Goal: Transaction & Acquisition: Book appointment/travel/reservation

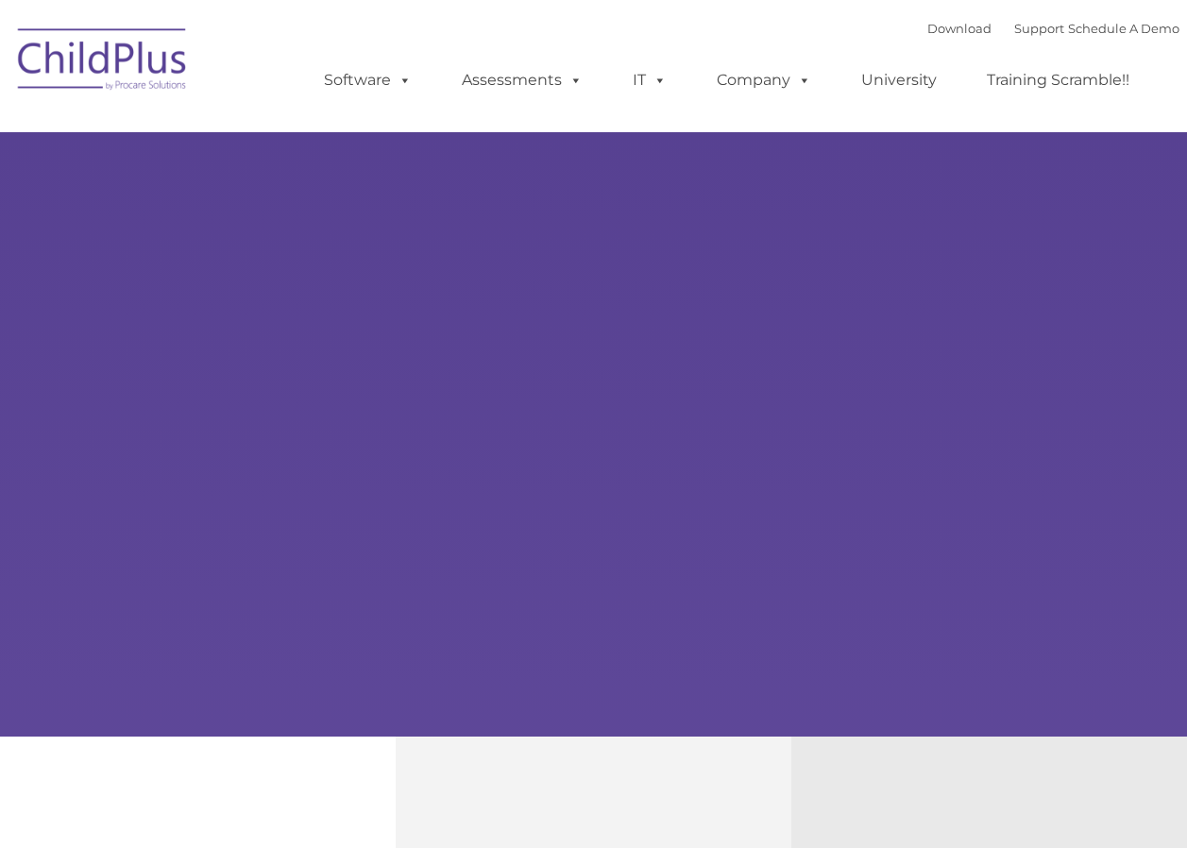
type input ""
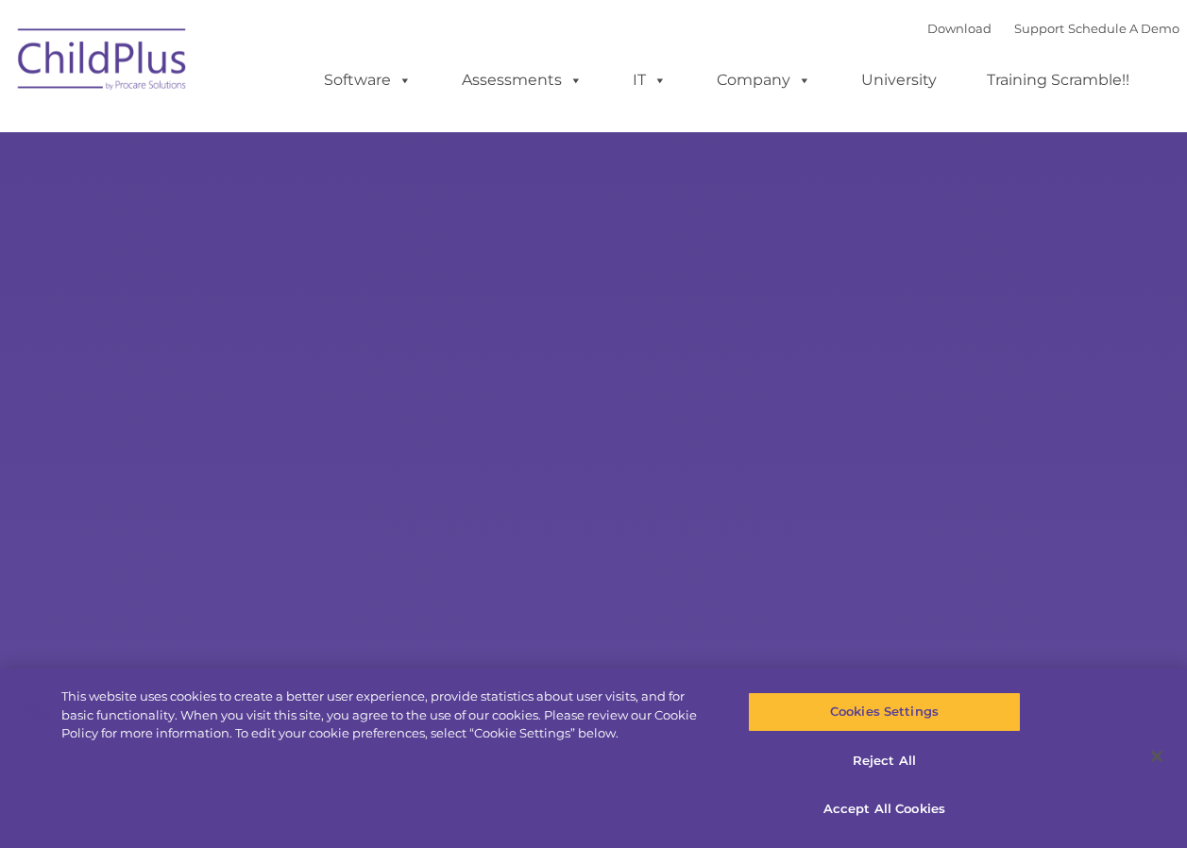
select select "MEDIUM"
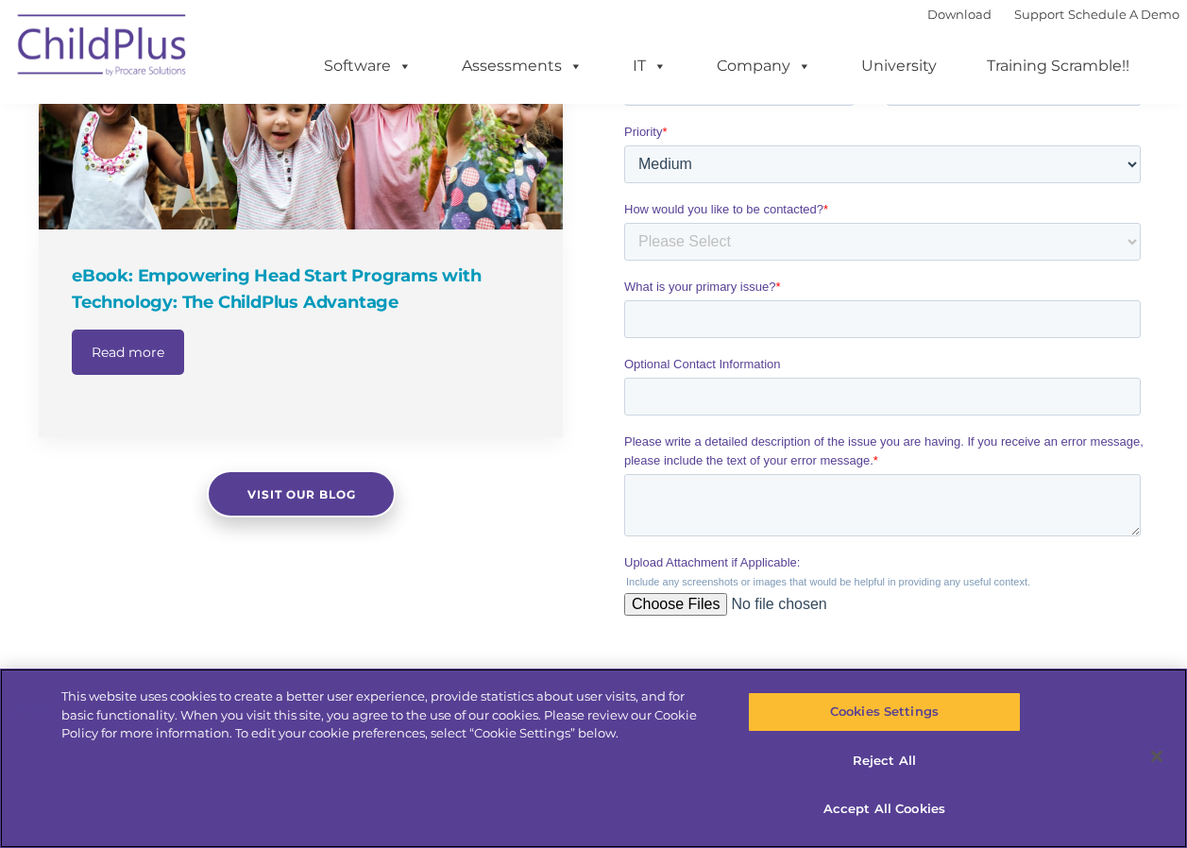
scroll to position [1509, 0]
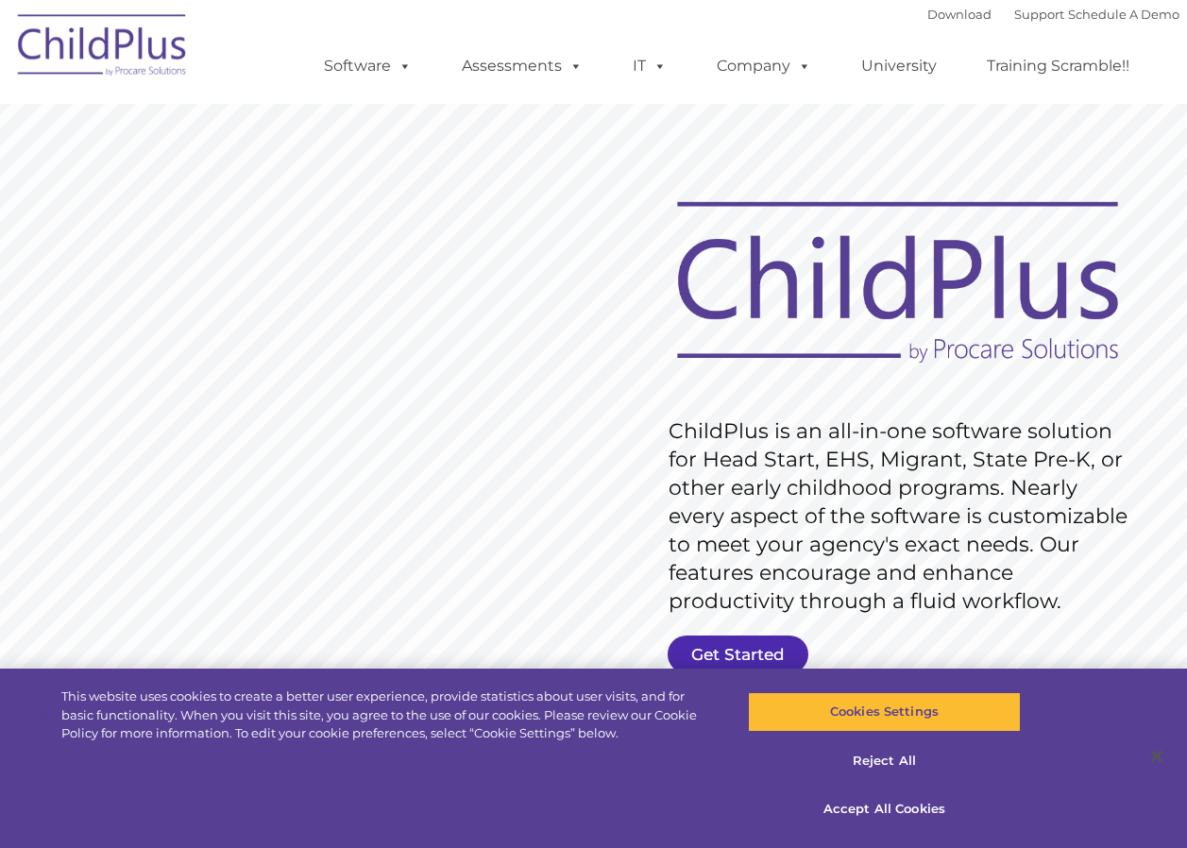
click at [721, 654] on link "Get Started" at bounding box center [737, 654] width 141 height 38
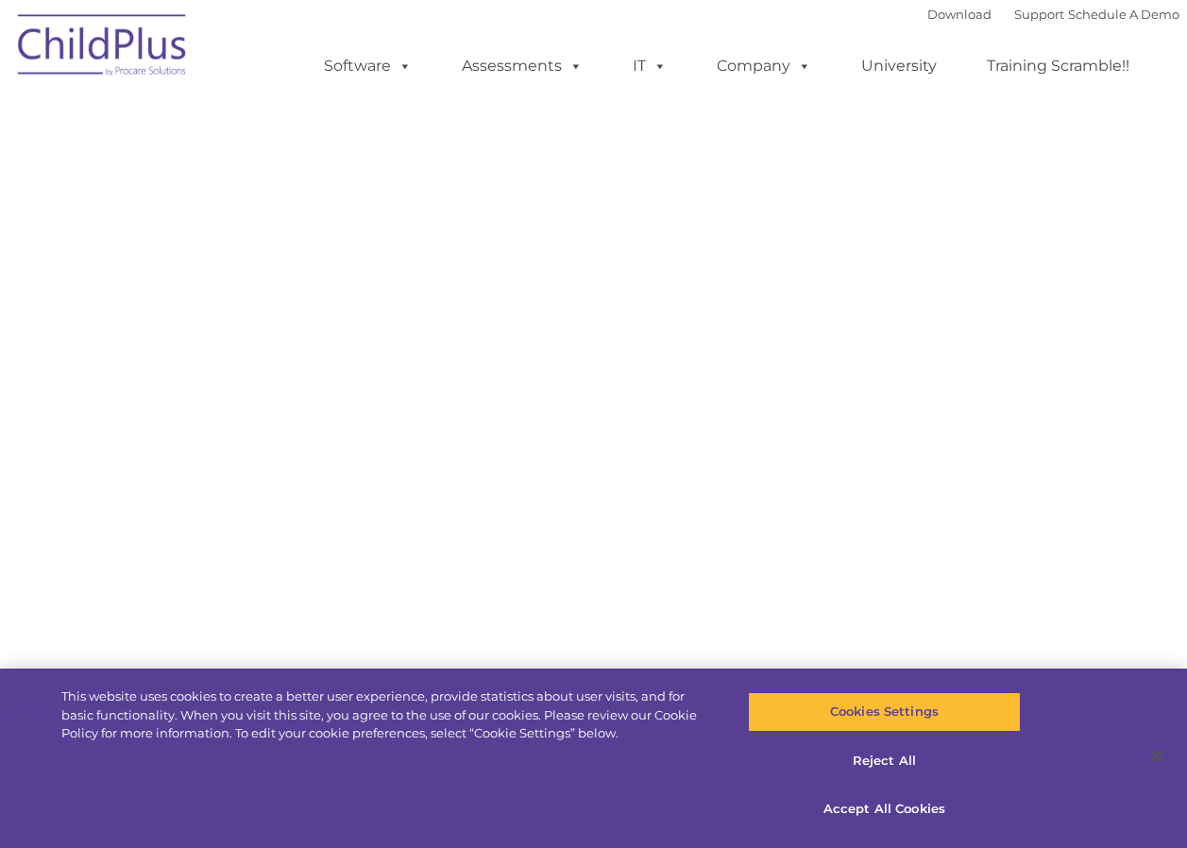
select select "MEDIUM"
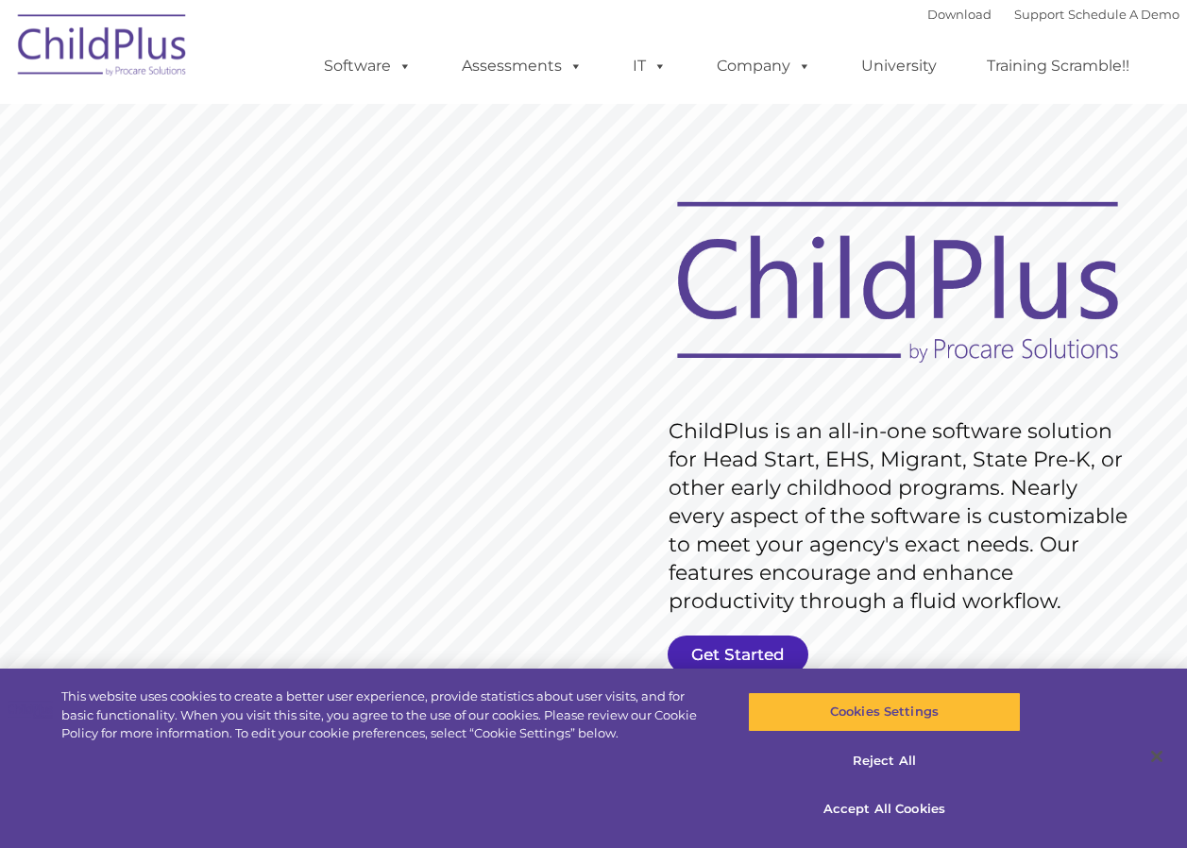
click at [749, 649] on link "Get Started" at bounding box center [737, 654] width 141 height 38
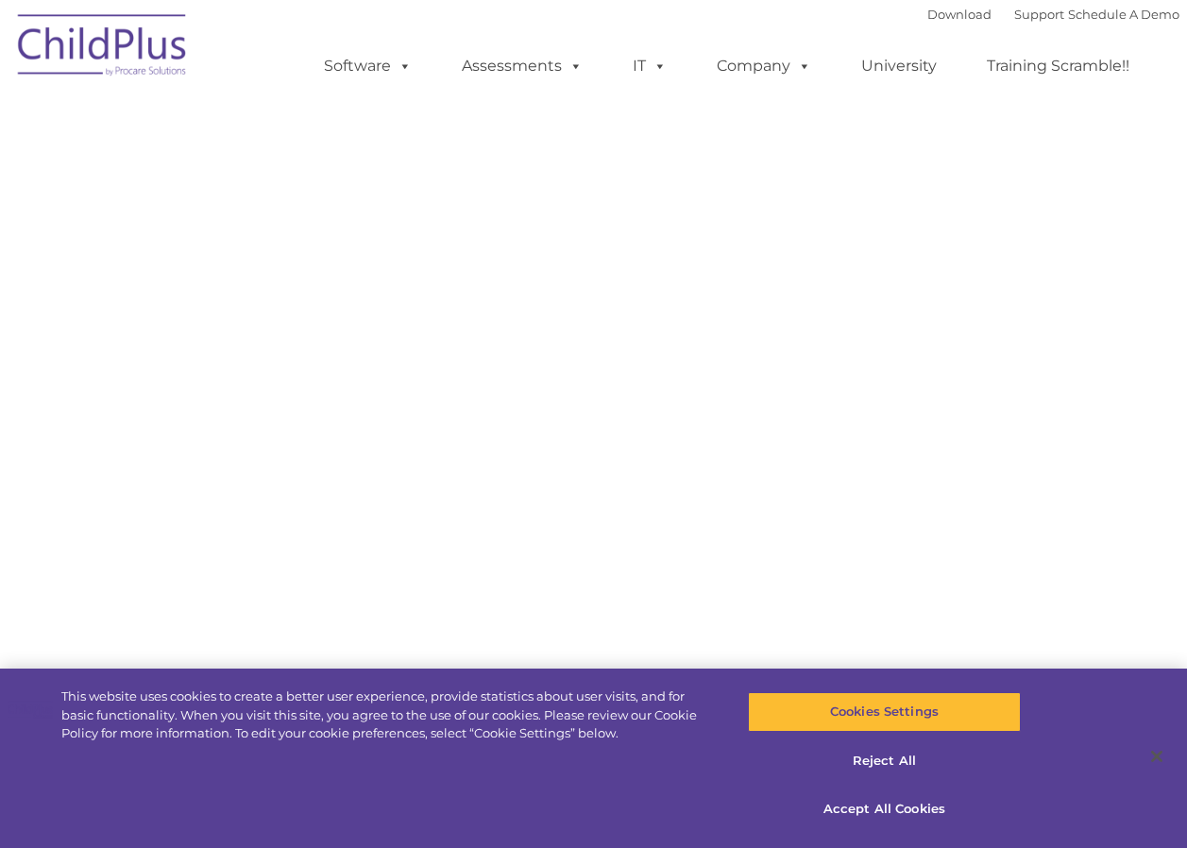
select select "MEDIUM"
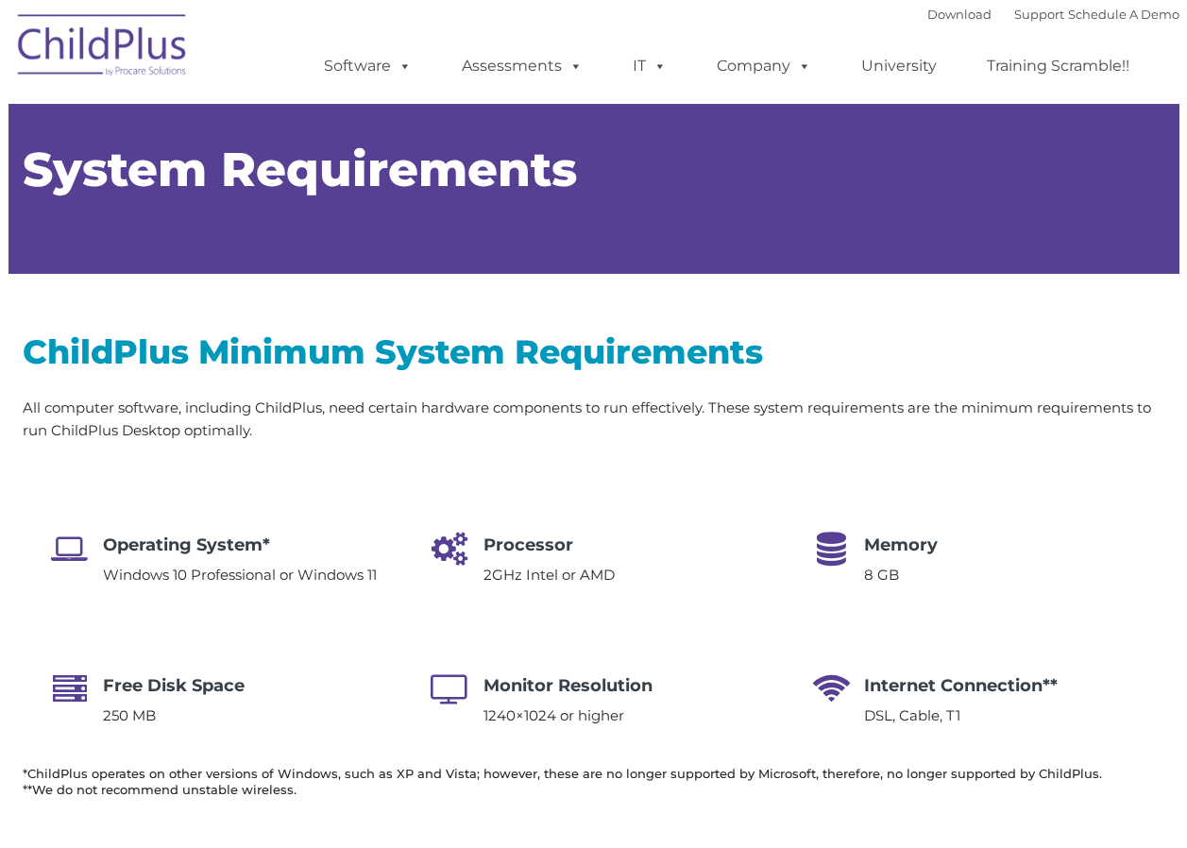
type input ""
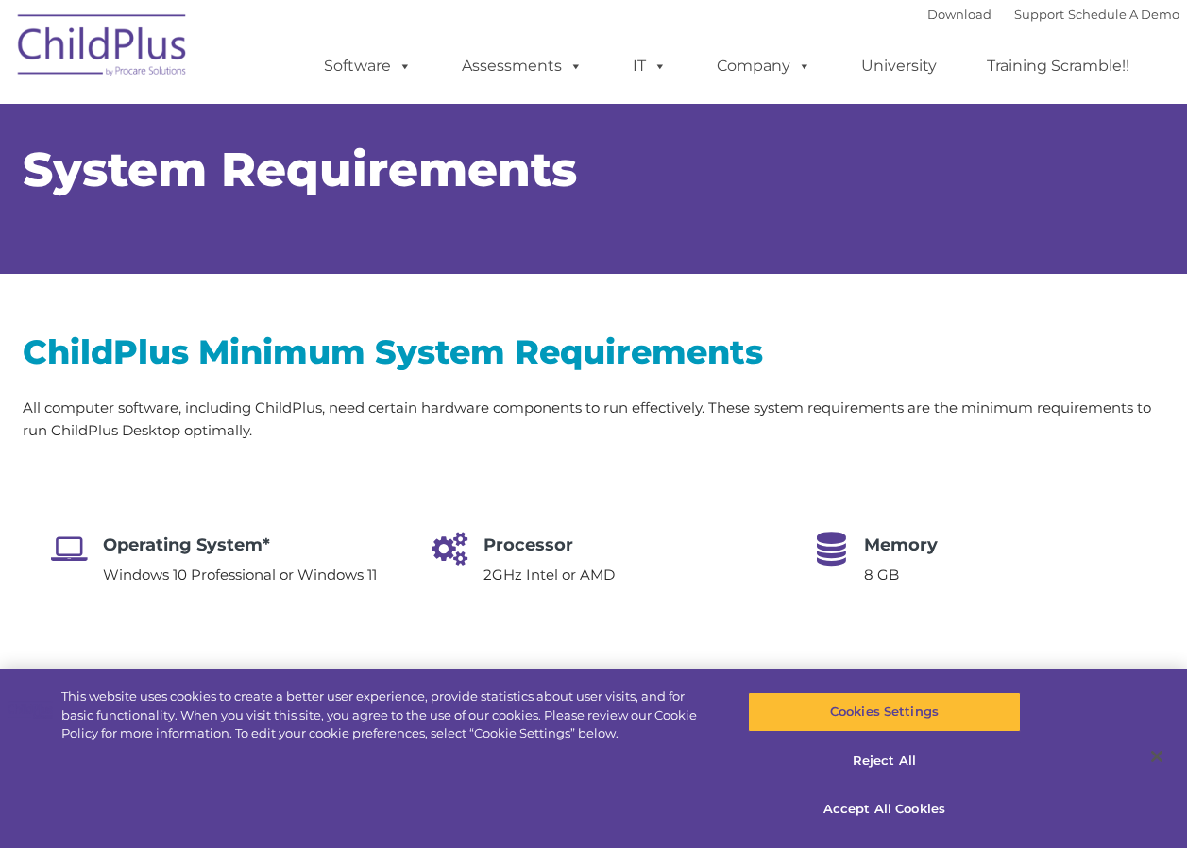
select select "MEDIUM"
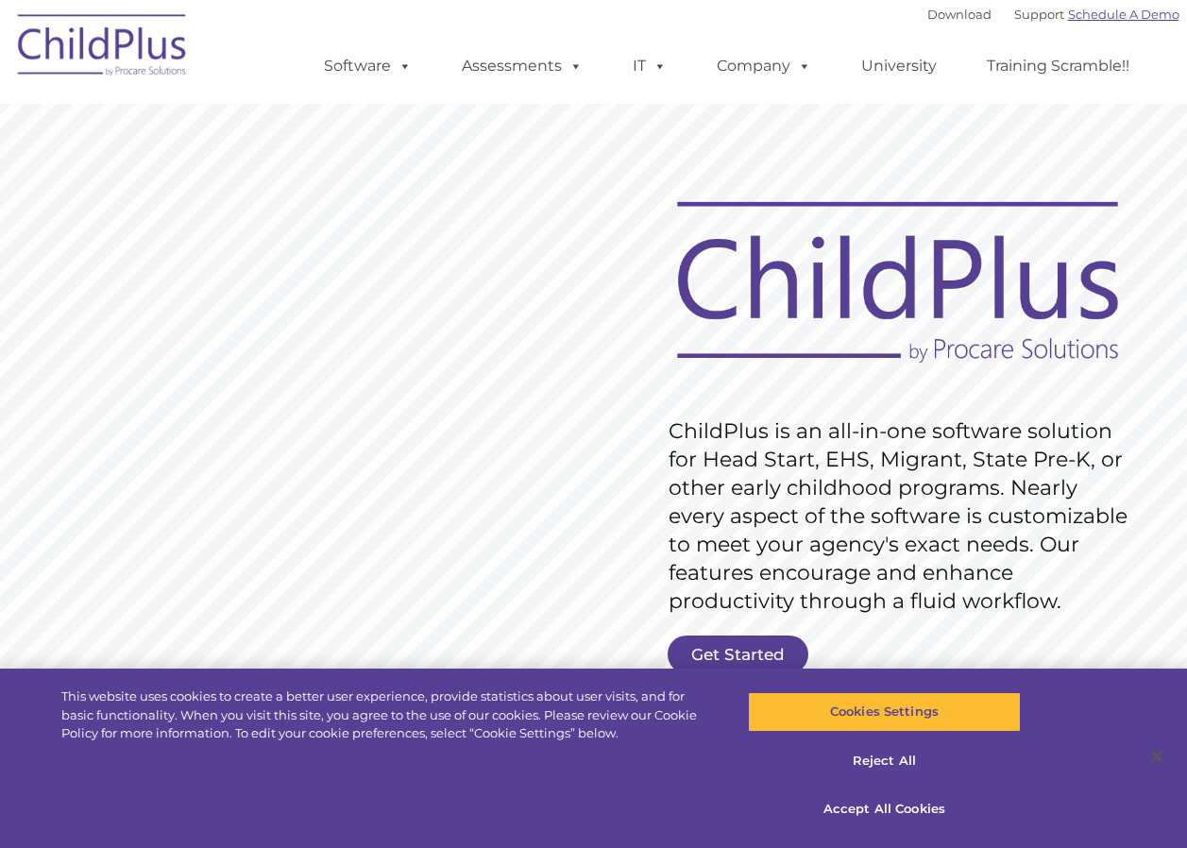
click at [1095, 10] on link "Schedule A Demo" at bounding box center [1123, 14] width 111 height 15
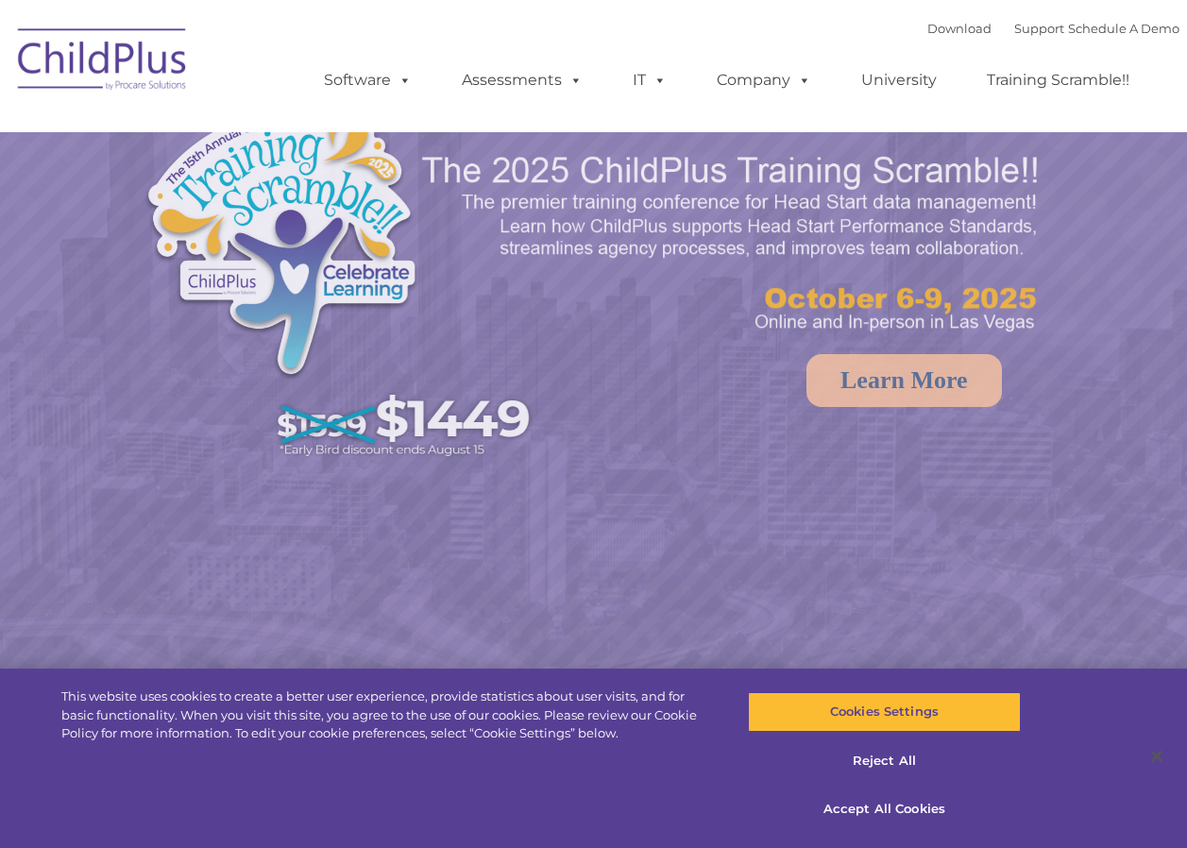
select select "MEDIUM"
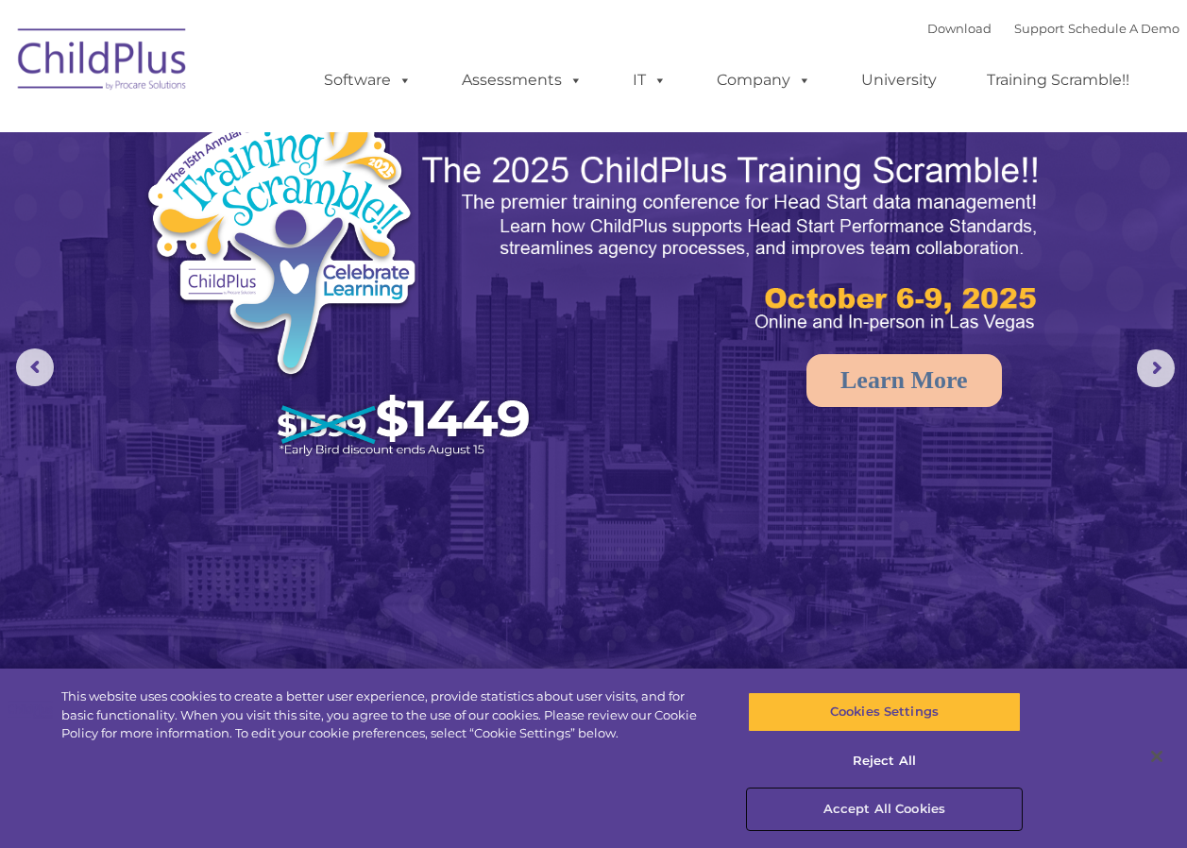
click at [905, 805] on button "Accept All Cookies" at bounding box center [884, 809] width 273 height 40
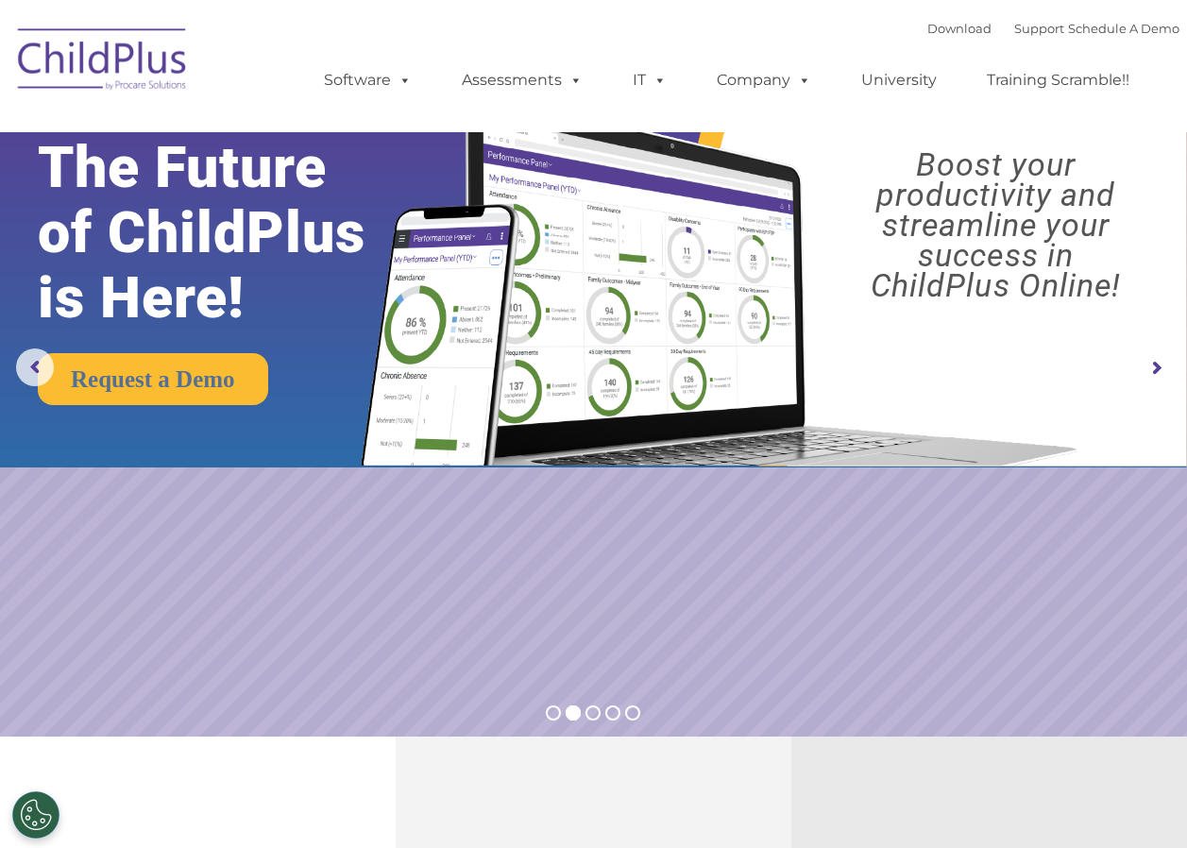
click at [1154, 356] on rs-arrow at bounding box center [1156, 368] width 38 height 38
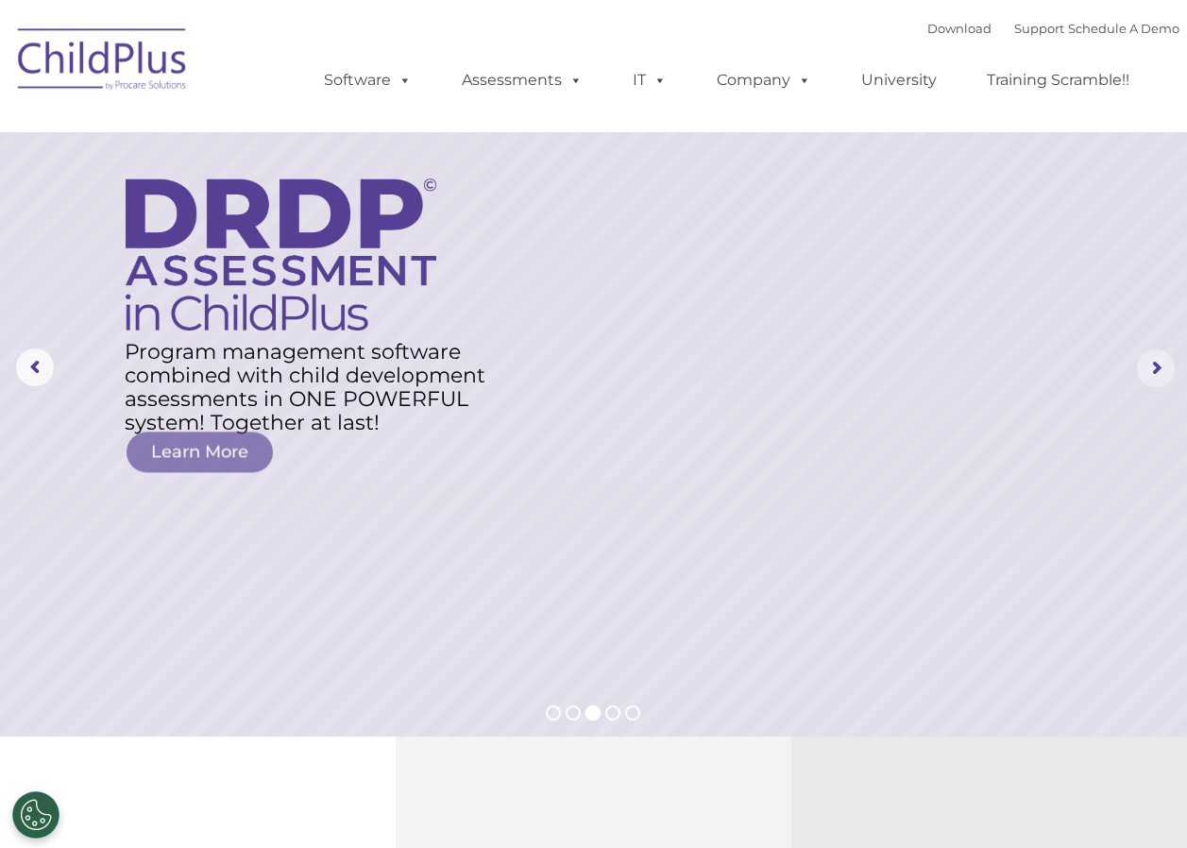
click at [1154, 356] on rs-arrow at bounding box center [1156, 368] width 38 height 38
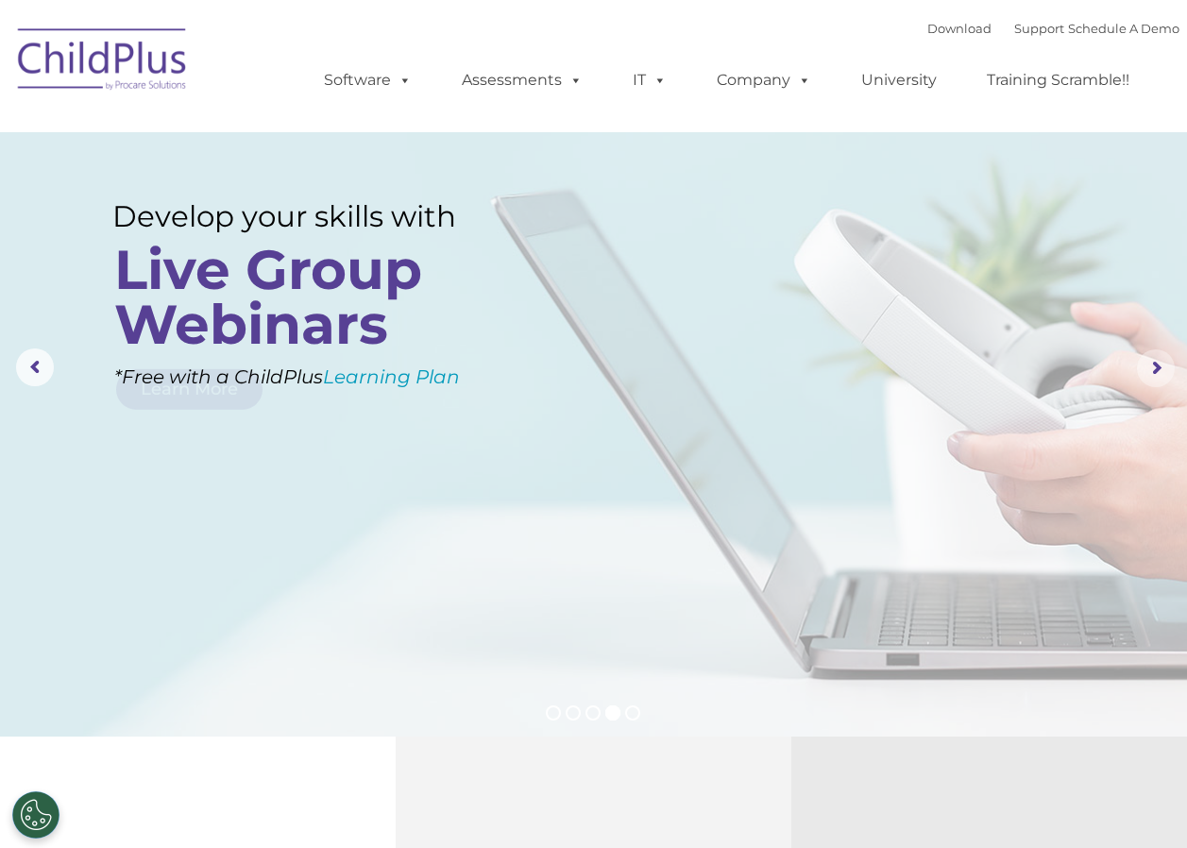
click at [1154, 356] on rs-arrow at bounding box center [1156, 368] width 38 height 38
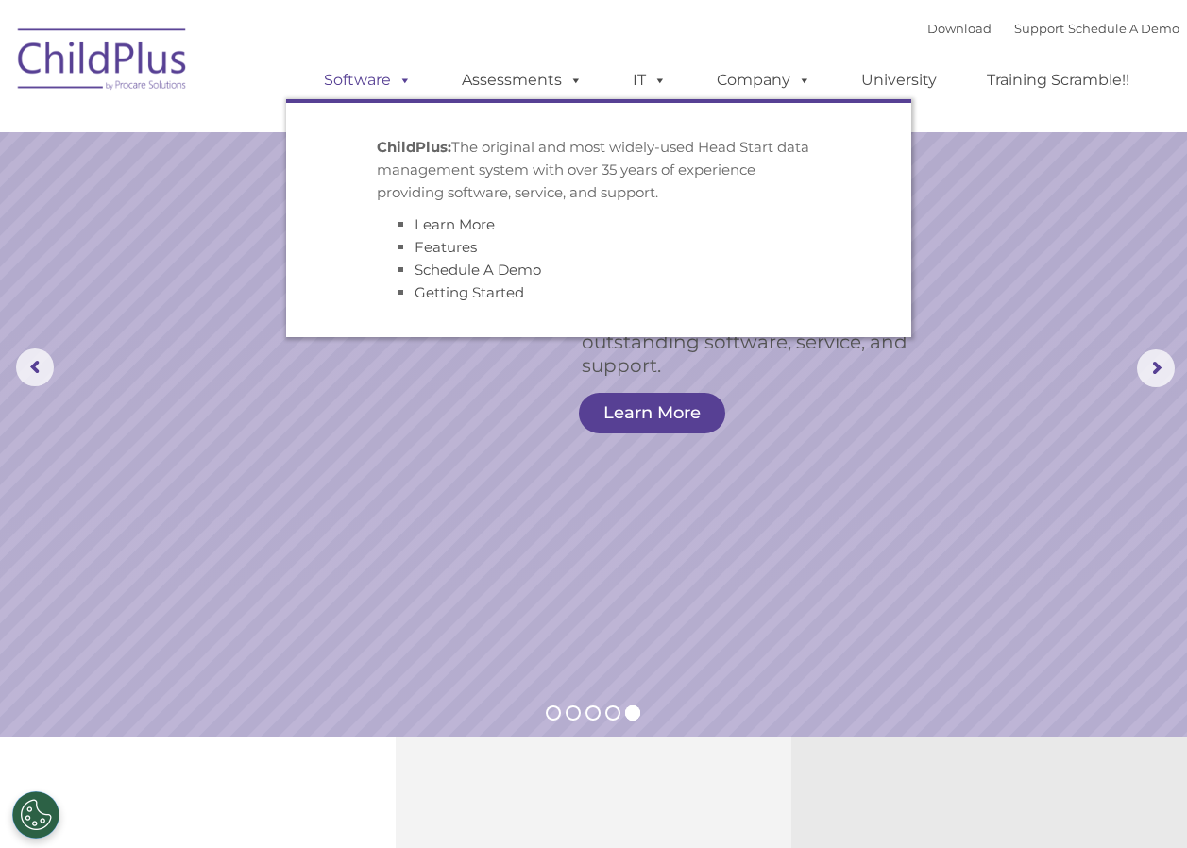
click at [402, 81] on span at bounding box center [401, 80] width 21 height 18
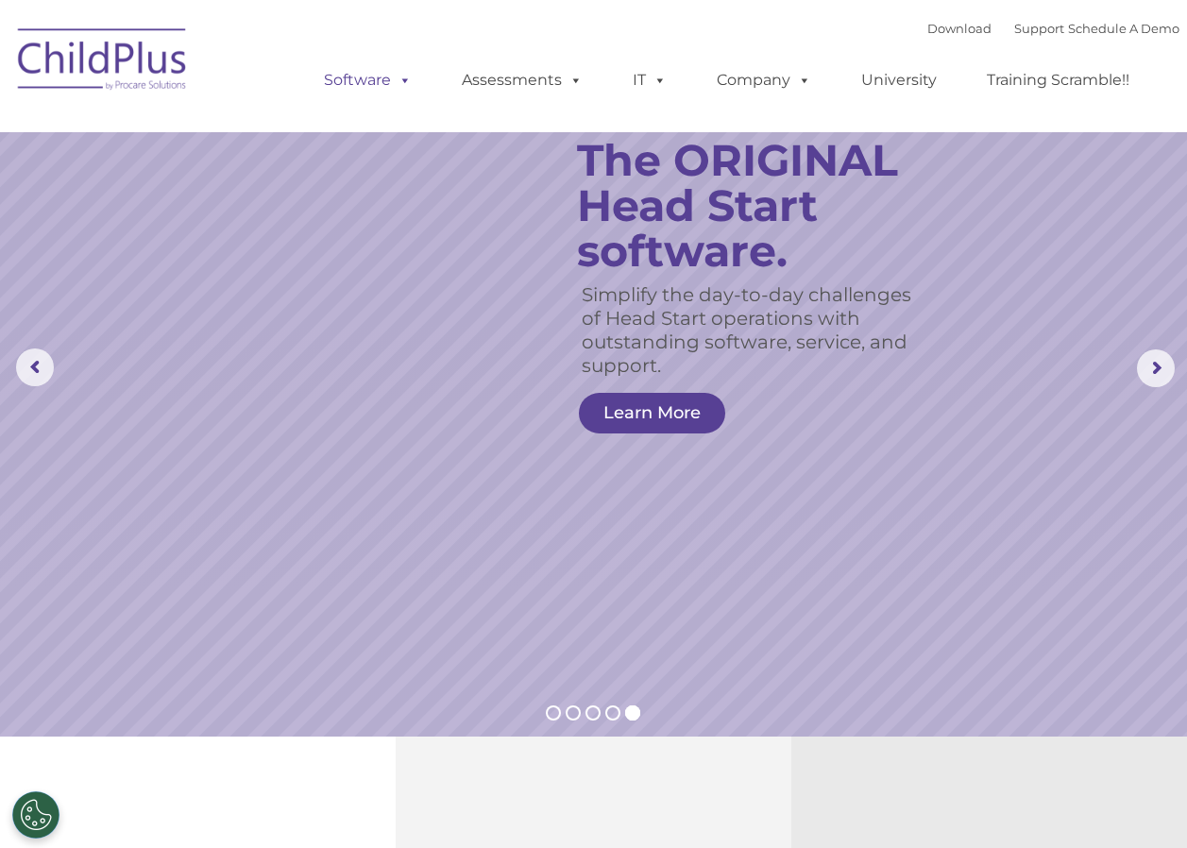
click at [402, 81] on span at bounding box center [401, 80] width 21 height 18
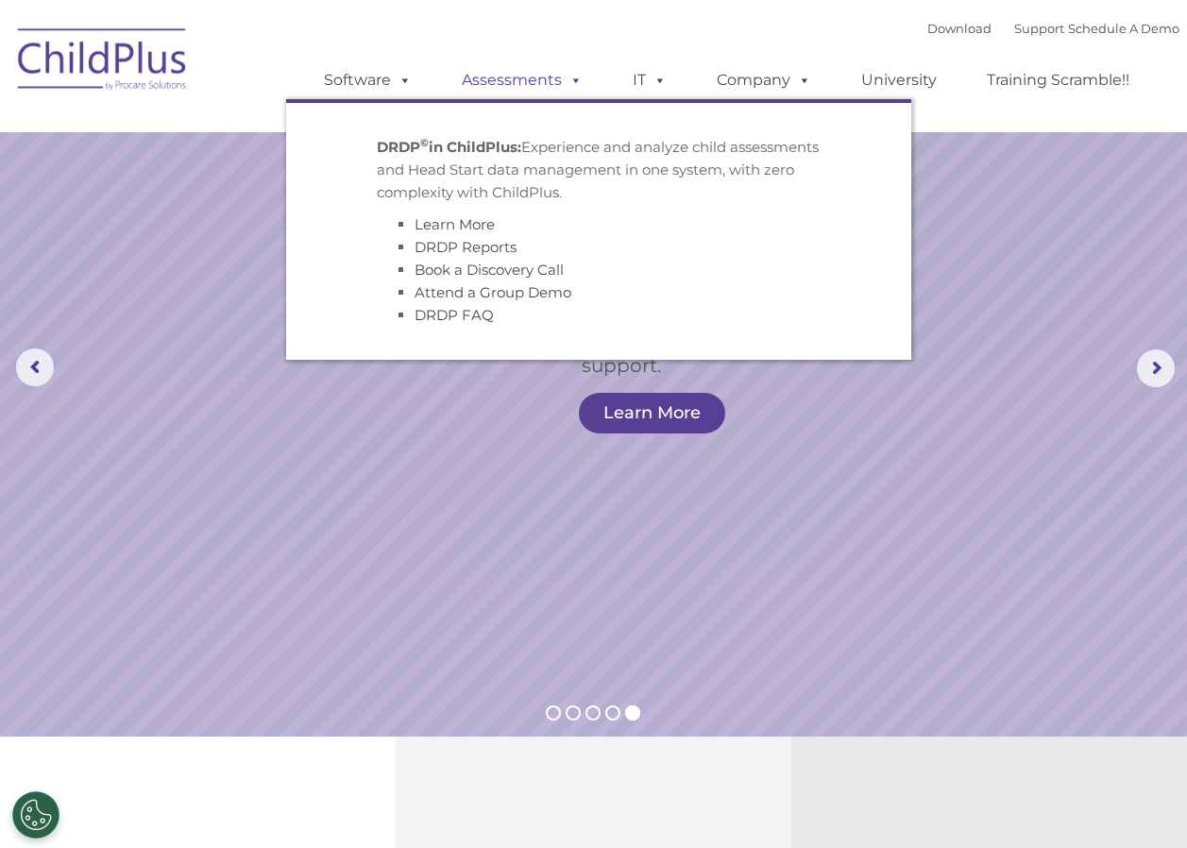
click at [569, 76] on span at bounding box center [572, 80] width 21 height 18
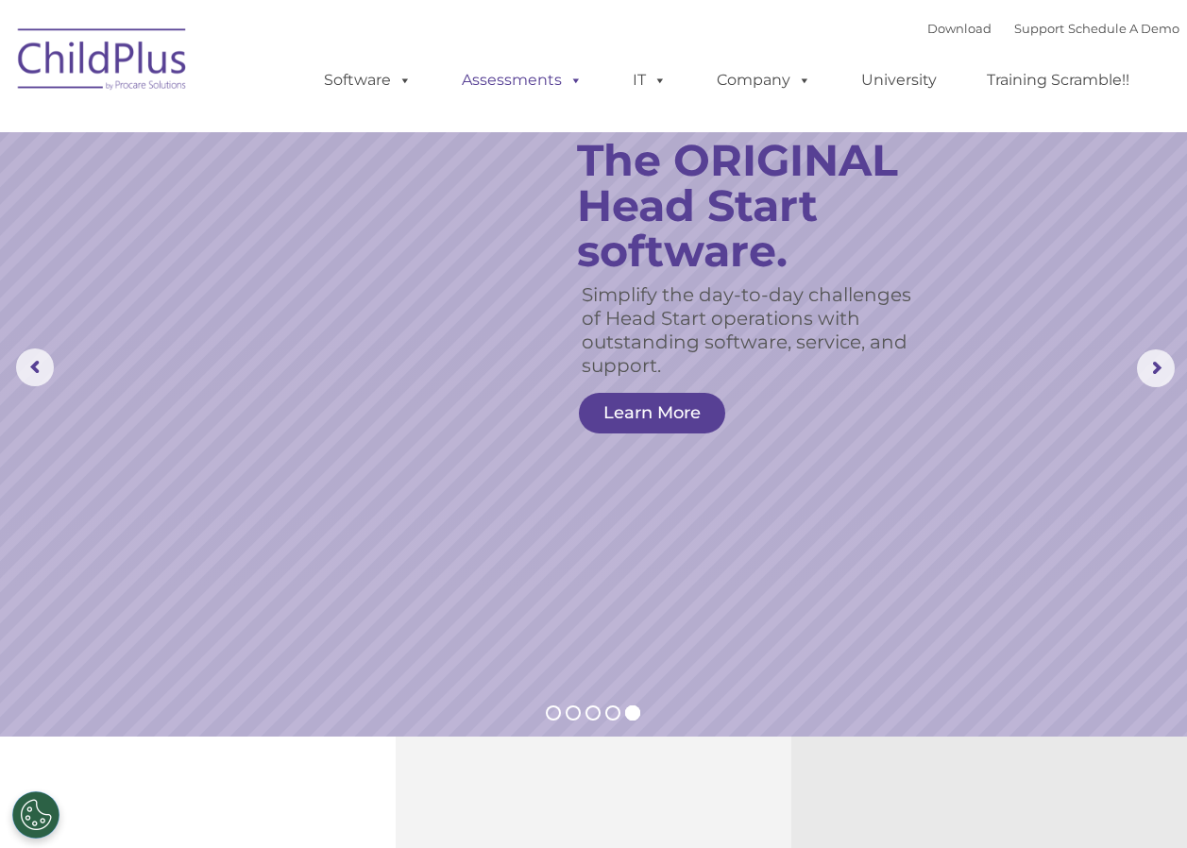
click at [567, 76] on span at bounding box center [572, 80] width 21 height 18
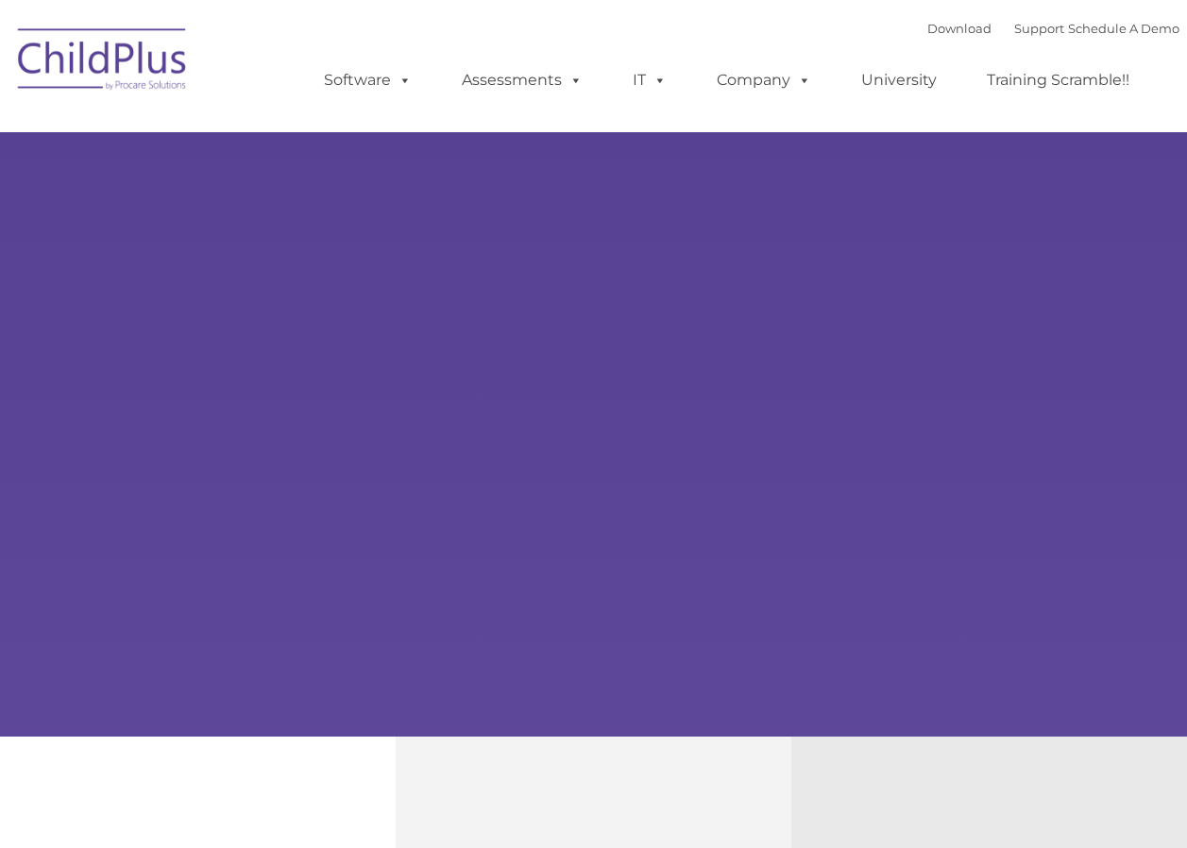
type input ""
select select "MEDIUM"
type input ""
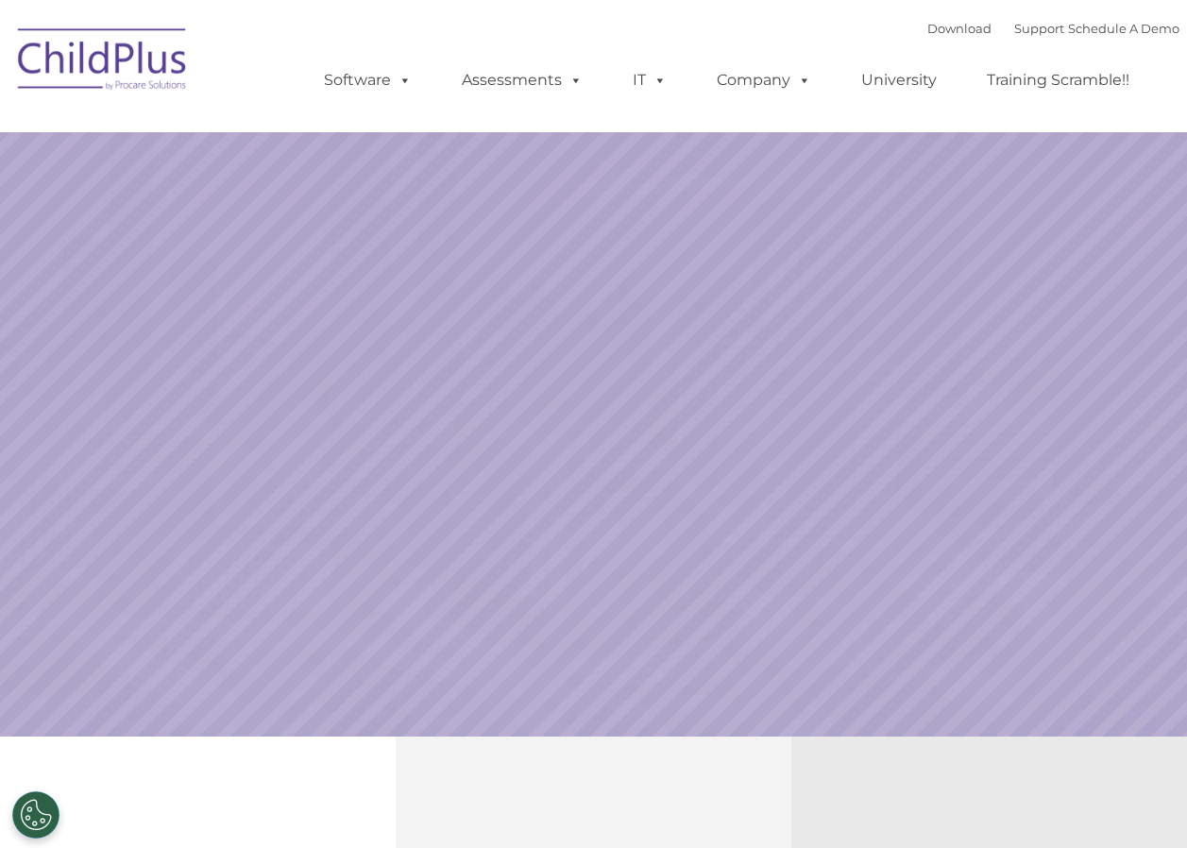
select select "MEDIUM"
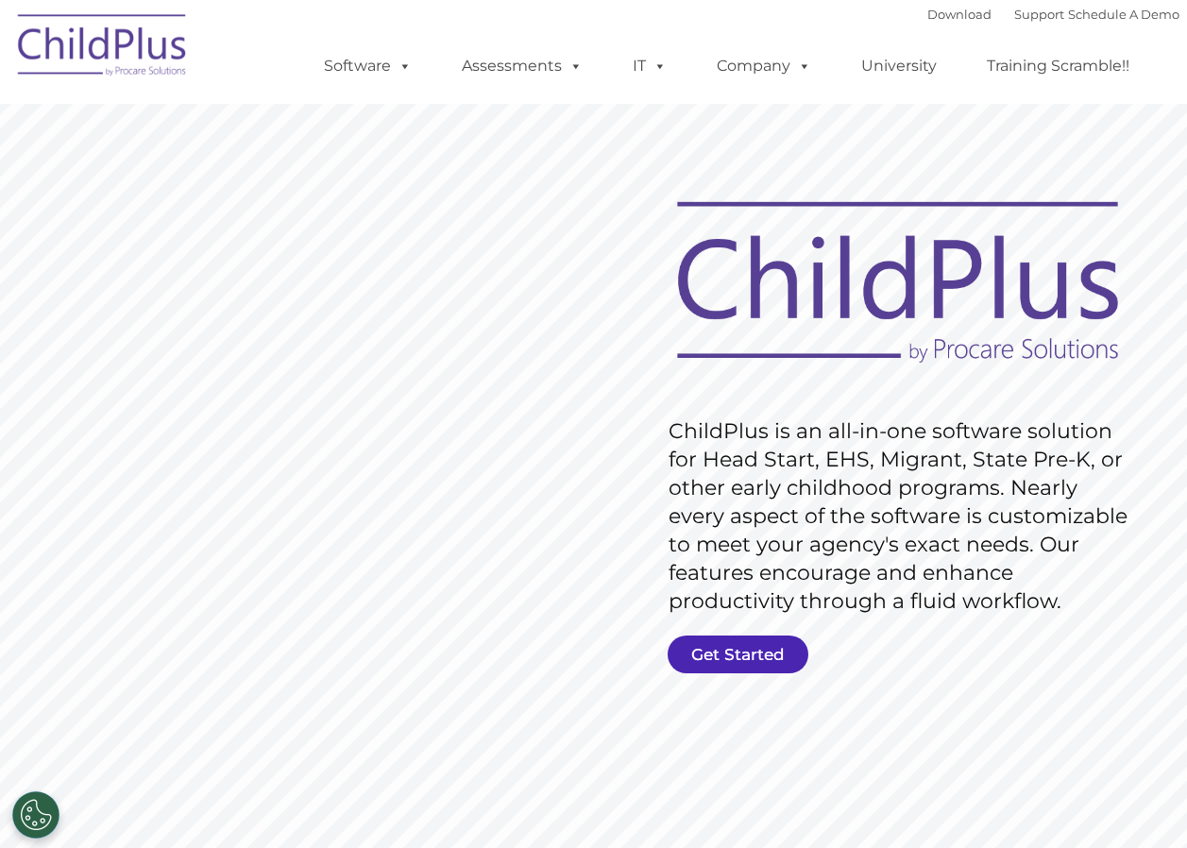
click at [720, 644] on link "Get Started" at bounding box center [737, 654] width 141 height 38
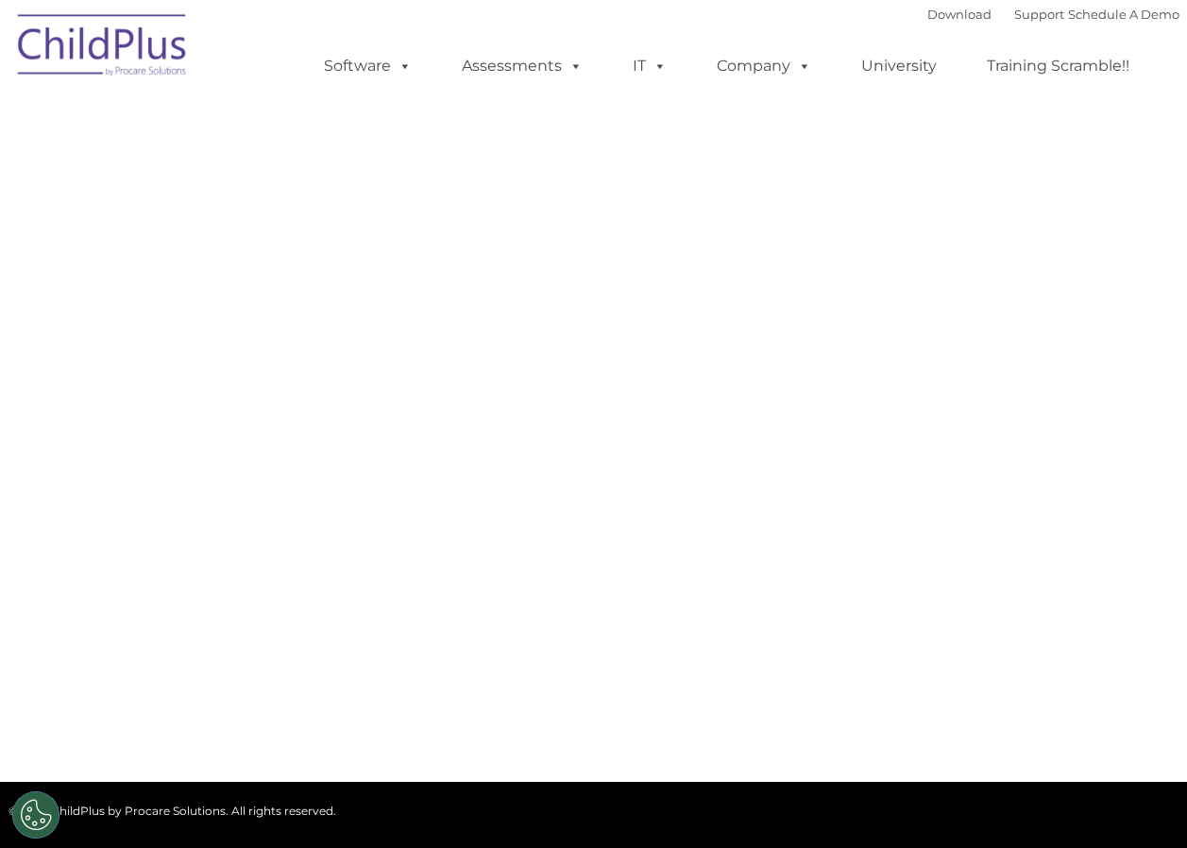
select select "MEDIUM"
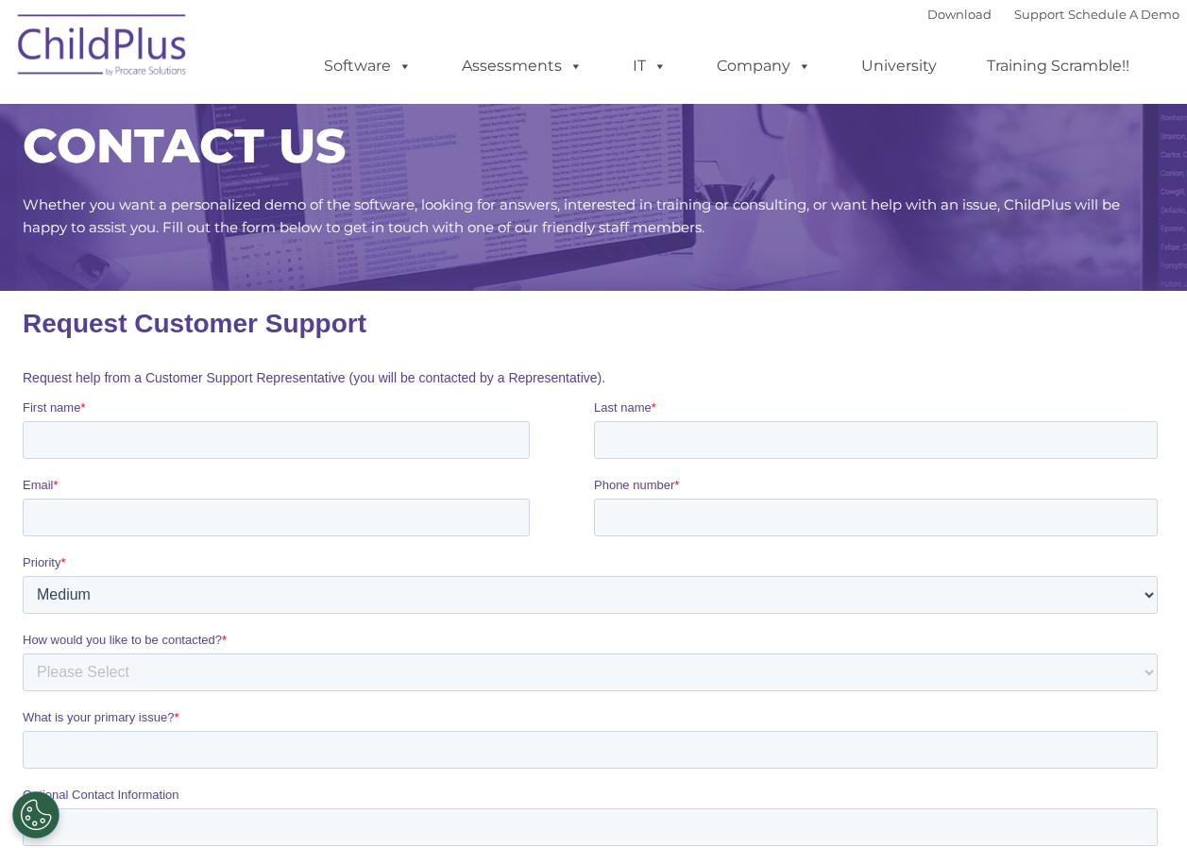
scroll to position [76, 0]
